Goal: Information Seeking & Learning: Learn about a topic

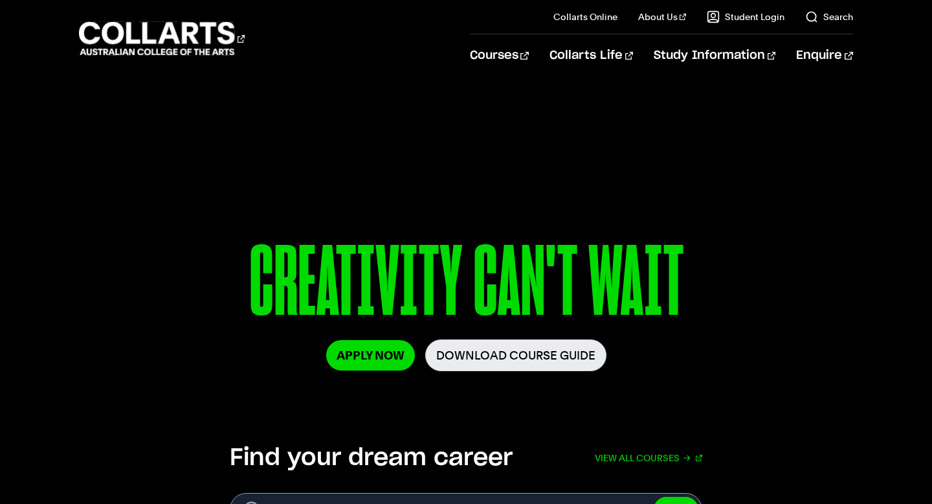
scroll to position [66, 0]
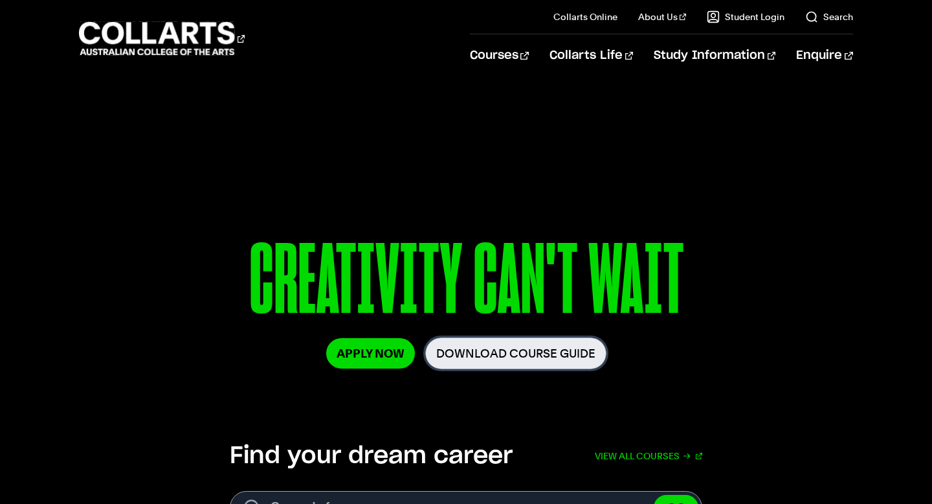
click at [497, 360] on link "Download Course Guide" at bounding box center [515, 353] width 181 height 32
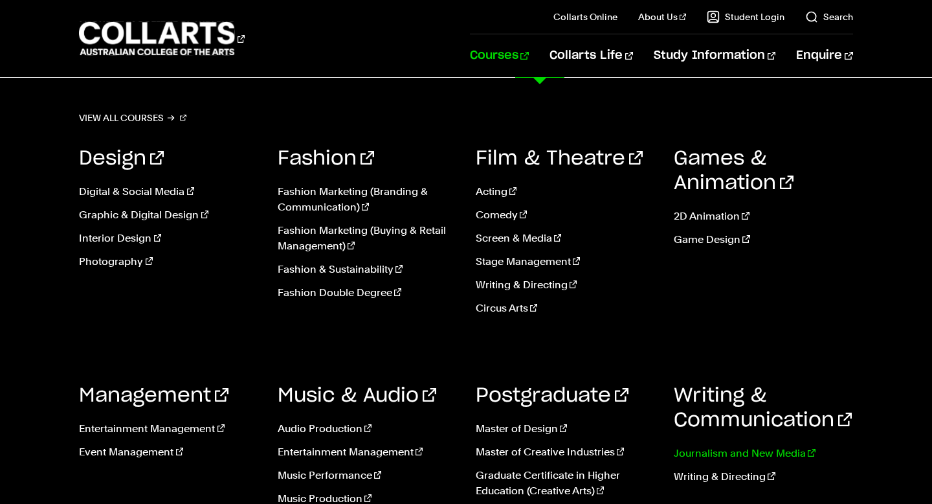
scroll to position [229, 0]
click at [514, 392] on link "Postgraduate" at bounding box center [552, 395] width 153 height 19
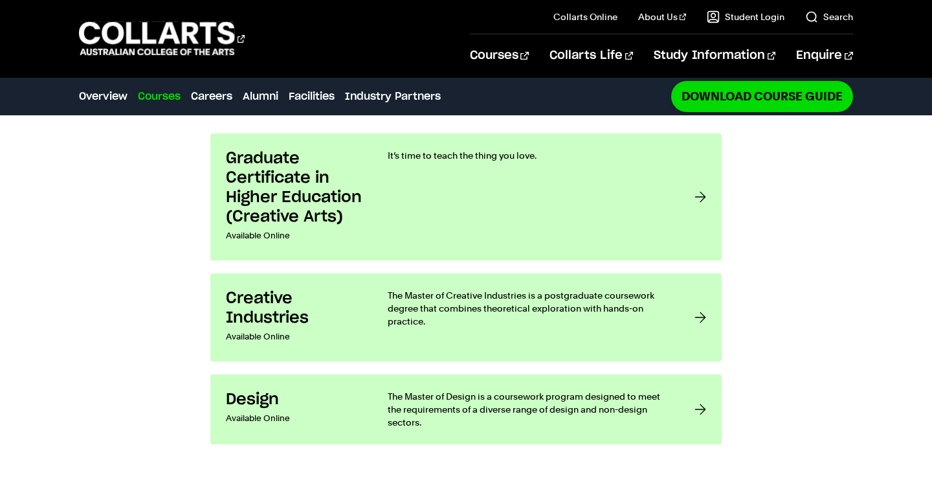
scroll to position [1039, 0]
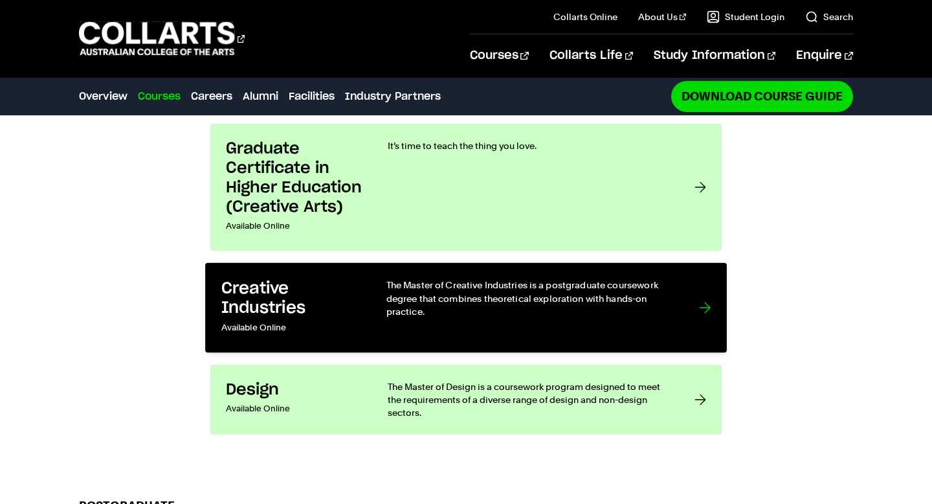
click at [500, 278] on div "The Master of Creative Industries is a postgraduate coursework degree that comb…" at bounding box center [530, 307] width 287 height 58
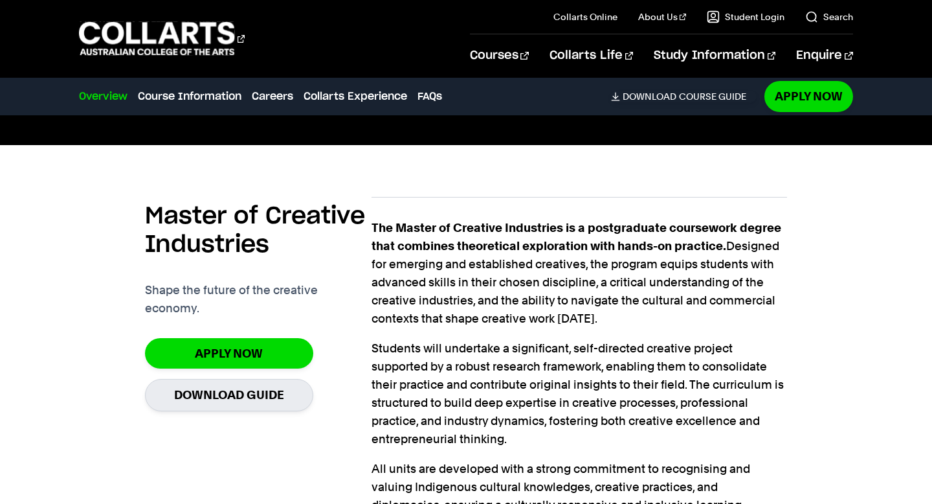
scroll to position [319, 0]
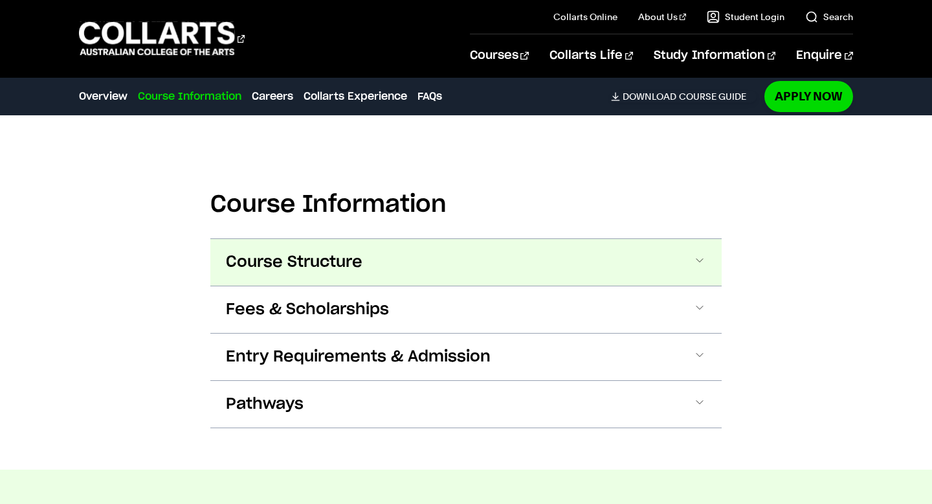
click at [333, 280] on button "Course Structure" at bounding box center [466, 262] width 512 height 47
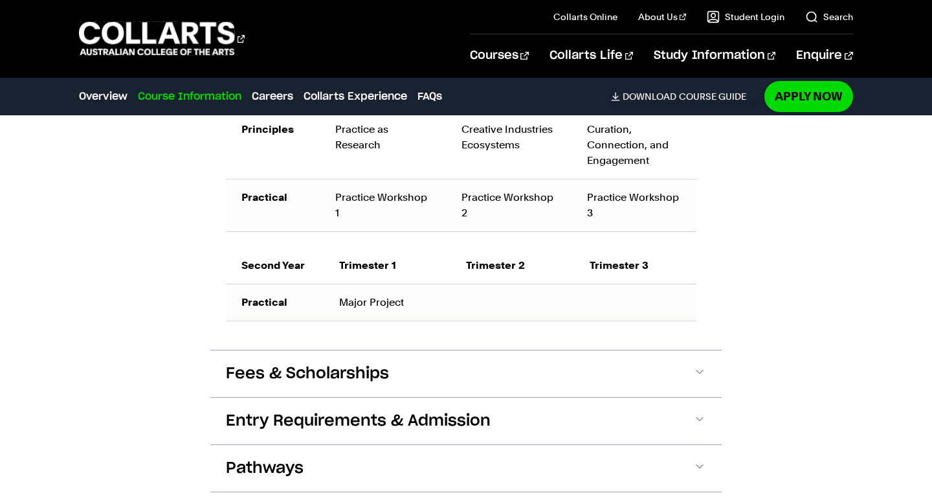
scroll to position [1118, 0]
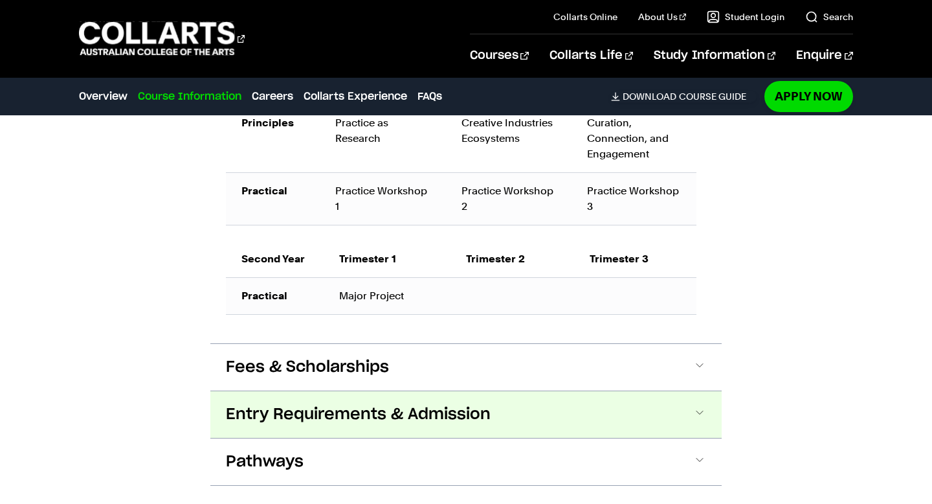
click at [269, 410] on span "Entry Requirements & Admission" at bounding box center [358, 414] width 265 height 21
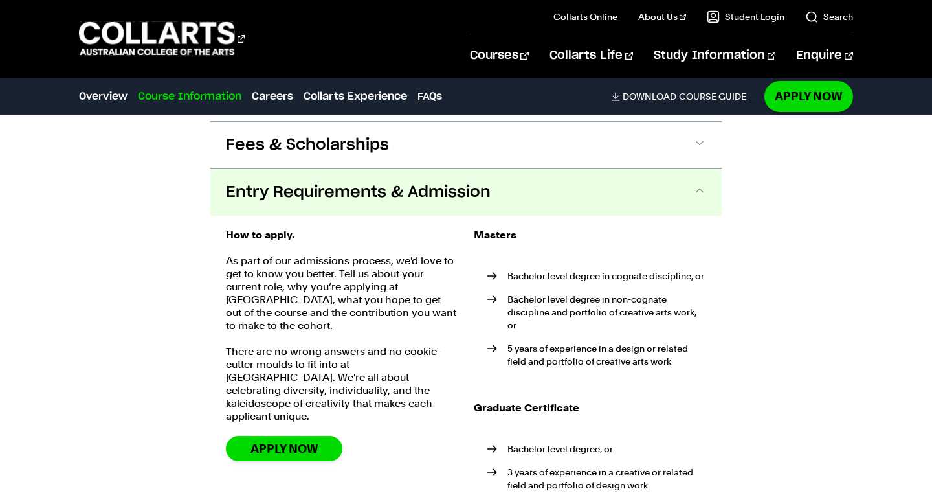
scroll to position [1335, 0]
